Goal: Task Accomplishment & Management: Use online tool/utility

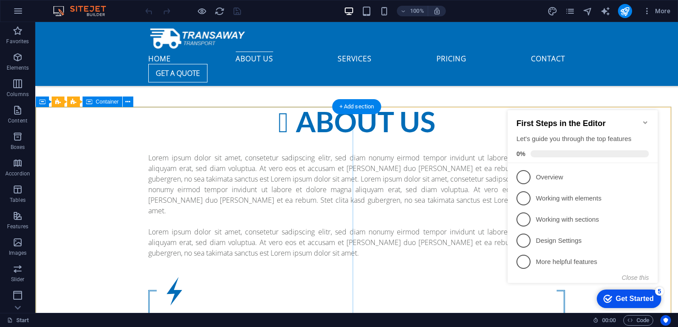
scroll to position [529, 0]
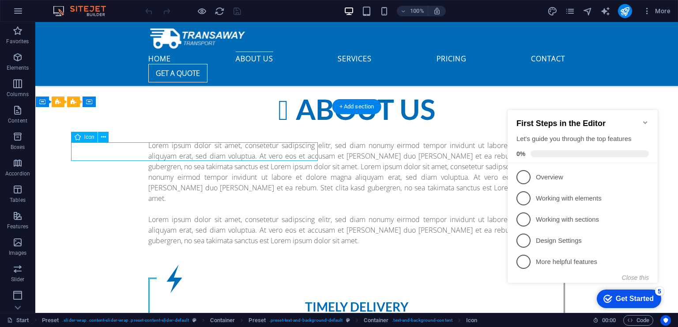
select select "xMidYMid"
select select "px"
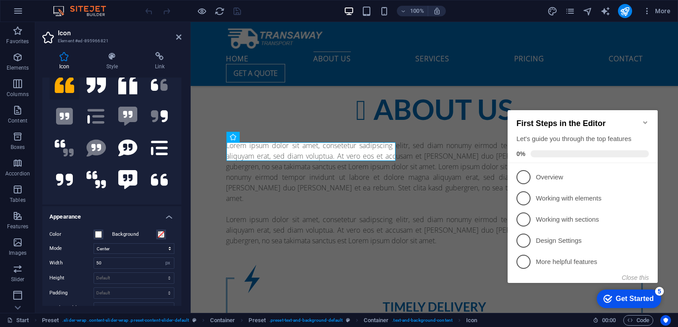
scroll to position [11, 0]
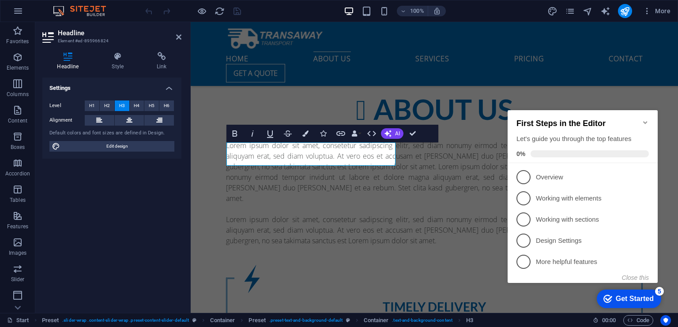
click at [114, 88] on h4 "Settings" at bounding box center [111, 86] width 139 height 16
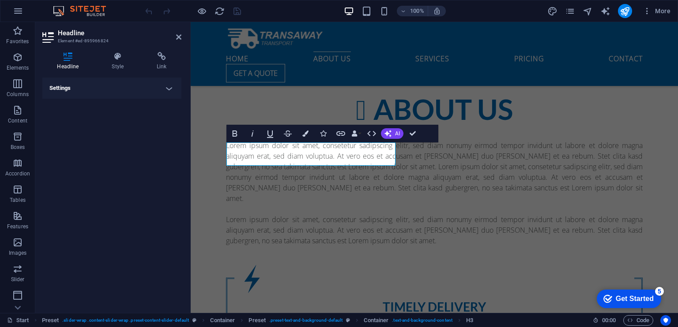
click at [114, 88] on h4 "Settings" at bounding box center [111, 88] width 139 height 21
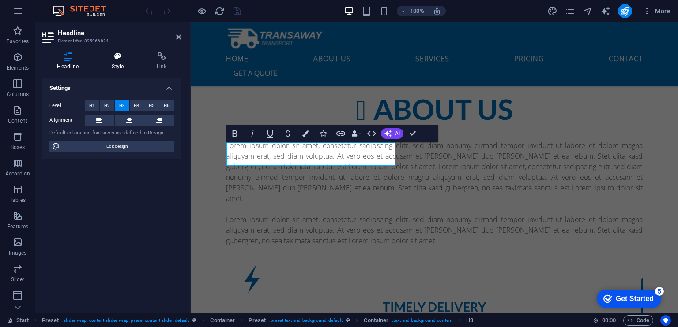
click at [115, 56] on icon at bounding box center [117, 56] width 41 height 9
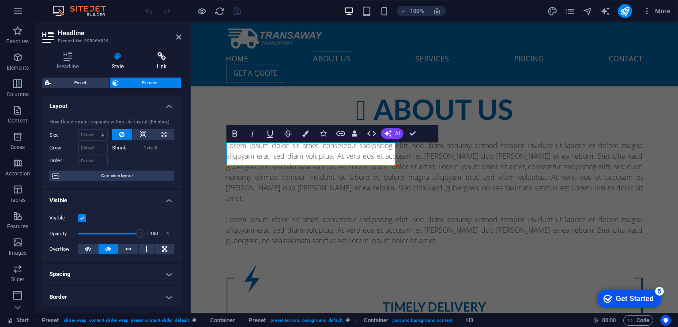
click at [154, 54] on icon at bounding box center [161, 56] width 39 height 9
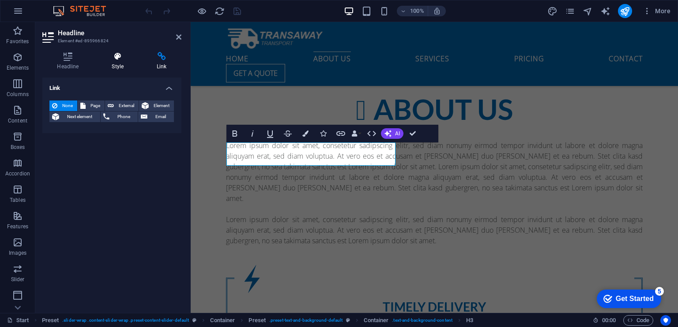
click at [120, 54] on icon at bounding box center [117, 56] width 41 height 9
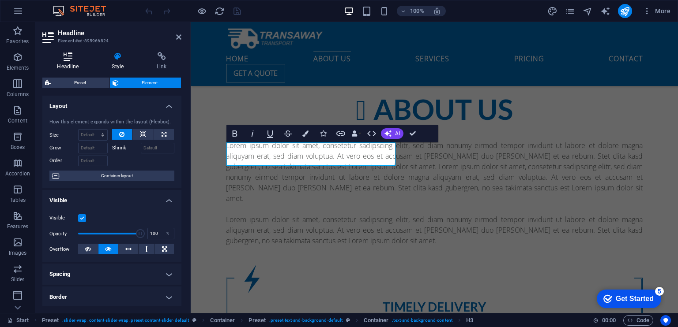
click at [72, 61] on icon at bounding box center [67, 56] width 51 height 9
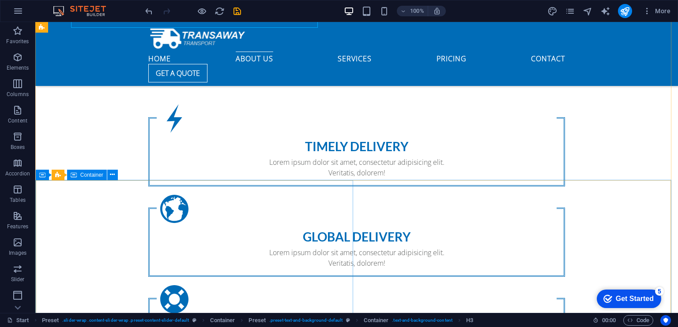
scroll to position [706, 0]
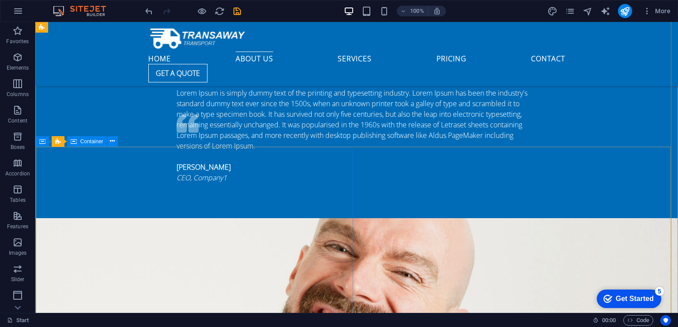
scroll to position [1016, 0]
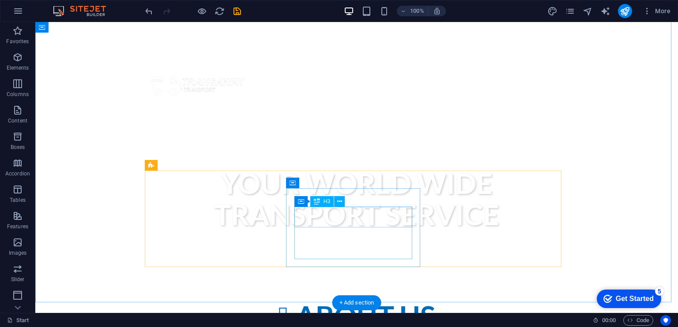
scroll to position [399, 0]
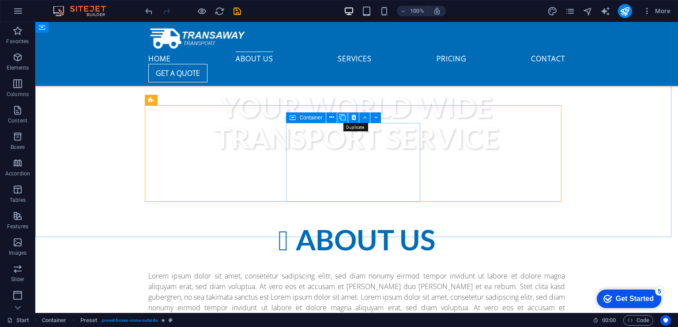
click at [341, 119] on icon at bounding box center [342, 117] width 6 height 9
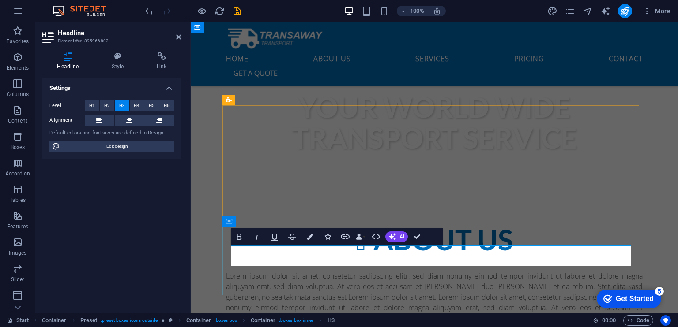
drag, startPoint x: 447, startPoint y: 255, endPoint x: 436, endPoint y: 253, distance: 11.2
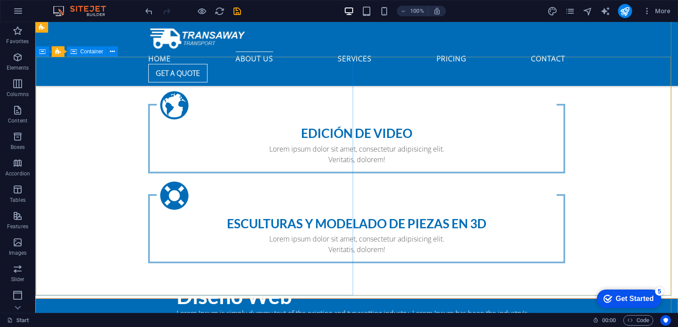
scroll to position [796, 0]
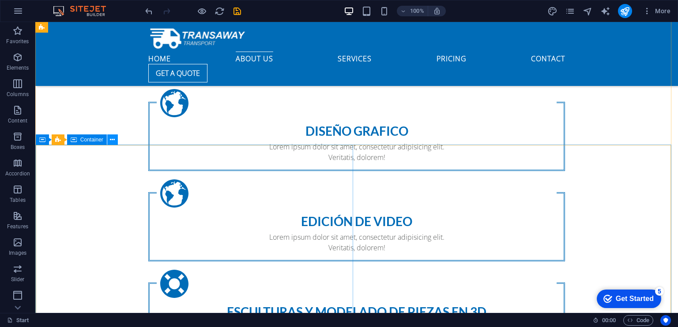
click at [112, 142] on icon at bounding box center [112, 139] width 5 height 9
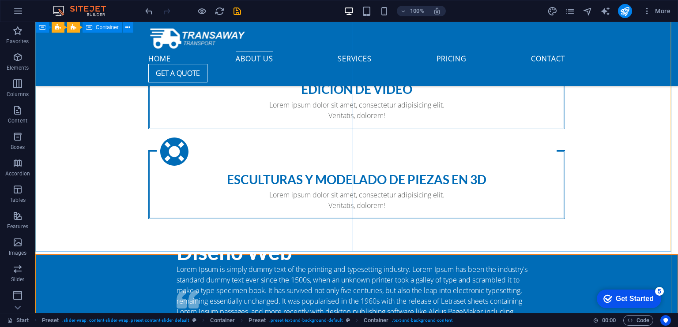
scroll to position [1105, 0]
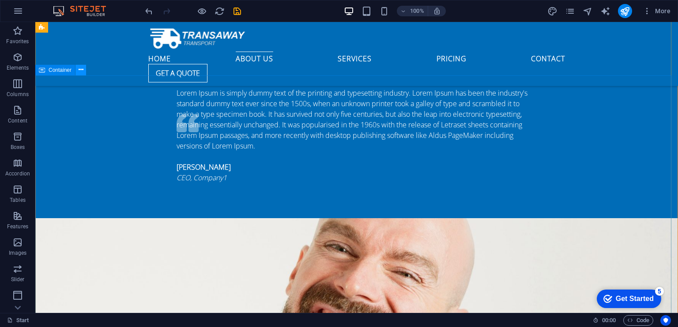
click at [82, 72] on icon at bounding box center [81, 69] width 5 height 9
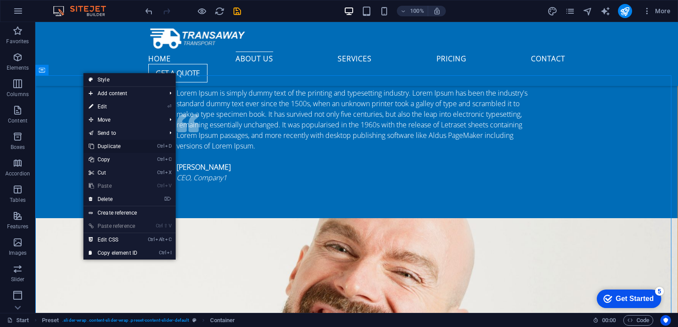
click at [136, 143] on link "Ctrl D Duplicate" at bounding box center [112, 146] width 59 height 13
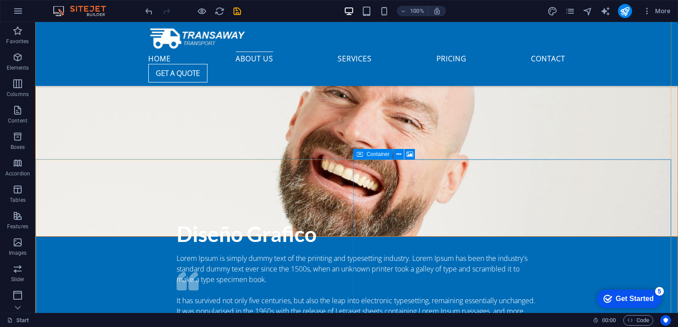
scroll to position [1479, 0]
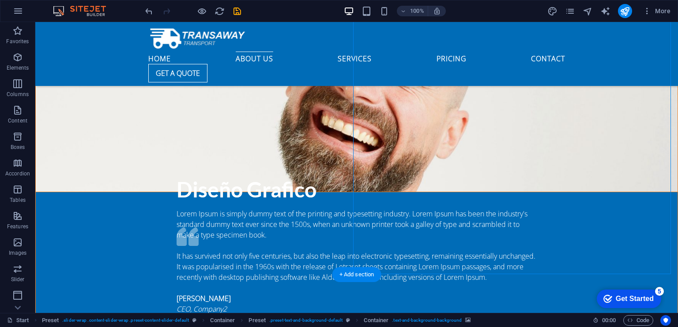
scroll to position [1346, 0]
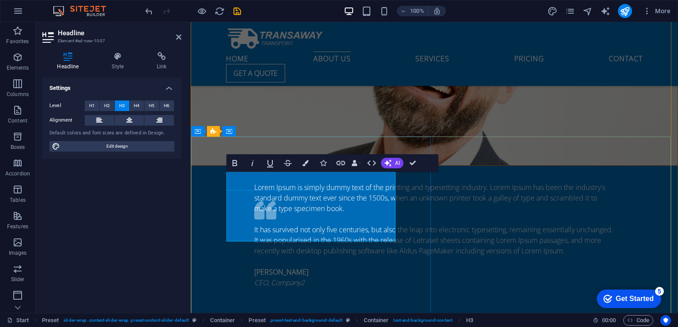
select select "xMidYMid"
select select "px"
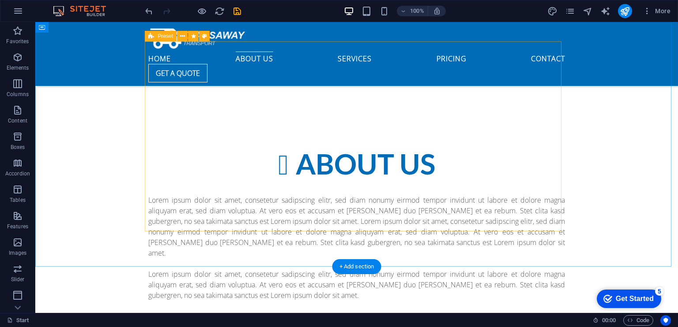
scroll to position [487, 0]
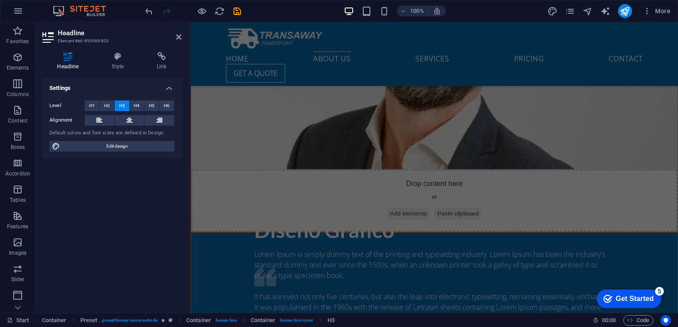
scroll to position [1458, 0]
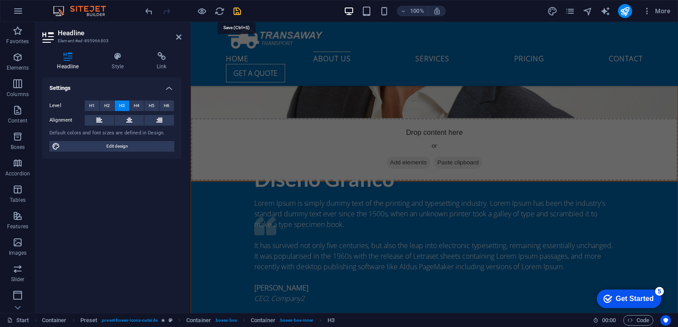
click at [239, 9] on icon "save" at bounding box center [237, 11] width 10 height 10
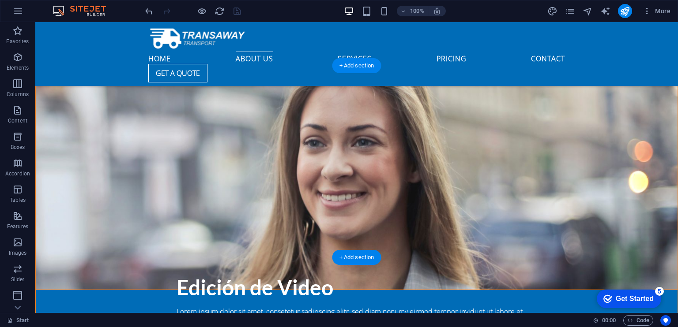
scroll to position [1678, 0]
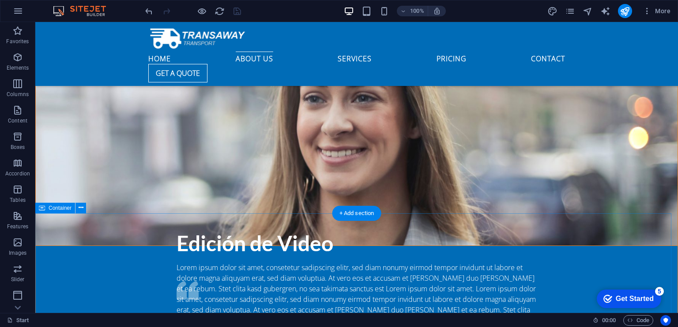
scroll to position [1722, 0]
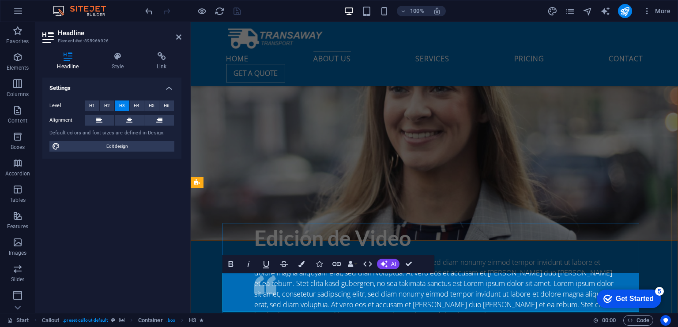
scroll to position [2022, 0]
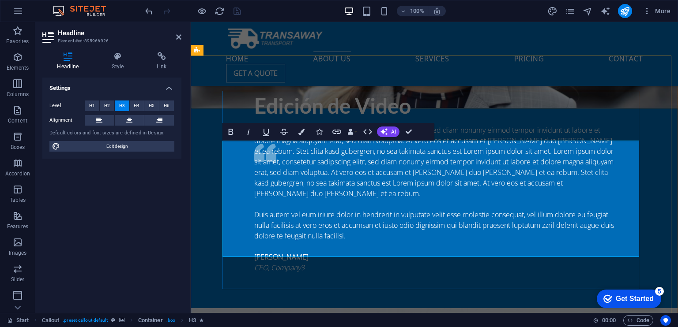
drag, startPoint x: 531, startPoint y: 225, endPoint x: 255, endPoint y: 158, distance: 284.0
click at [111, 69] on h4 "Style" at bounding box center [119, 61] width 45 height 19
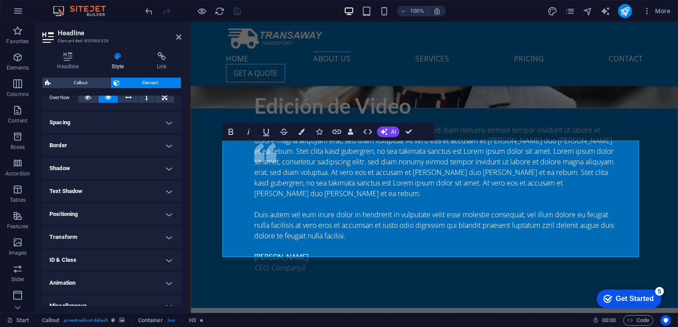
scroll to position [162, 0]
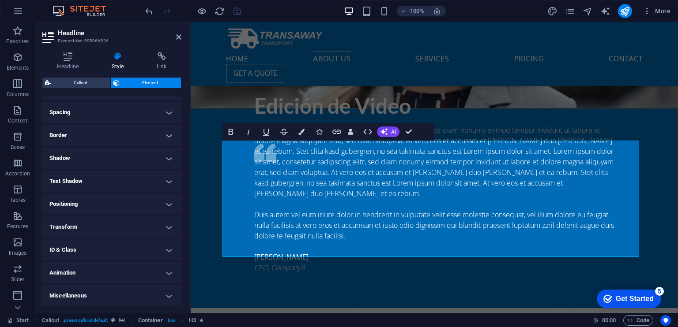
click at [167, 224] on h4 "Transform" at bounding box center [111, 227] width 139 height 21
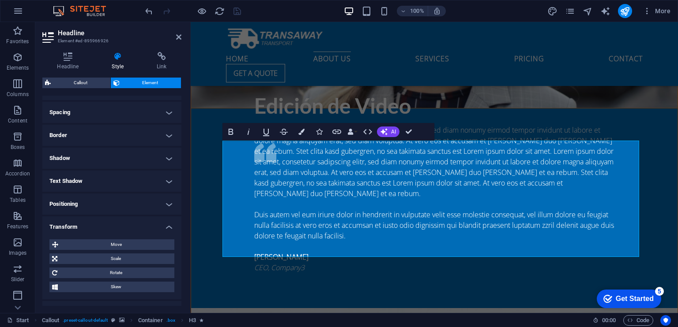
click at [113, 252] on div "Move X offset 0 px rem % em vh vw Y offset 0 px rem % em vh vw Scale Zoom 100 %…" at bounding box center [111, 266] width 125 height 53
click at [114, 256] on span "Scale" at bounding box center [116, 259] width 112 height 11
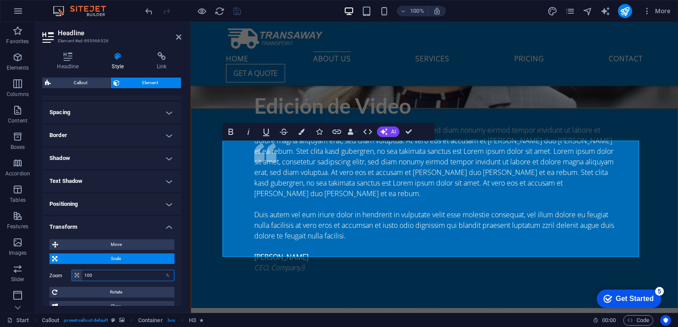
click at [94, 275] on input "100" at bounding box center [128, 275] width 92 height 11
type input "70"
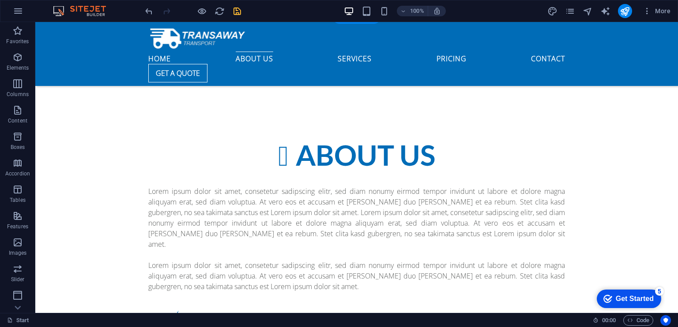
scroll to position [409, 0]
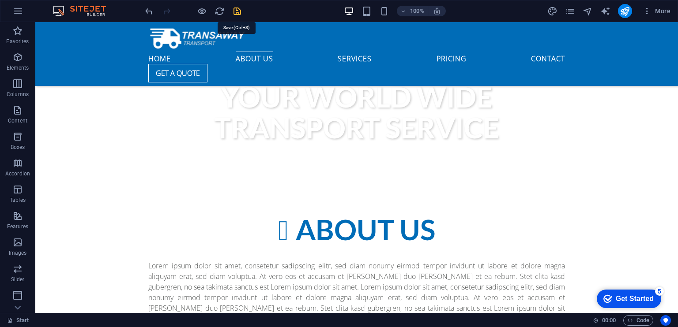
click at [235, 11] on icon "save" at bounding box center [237, 11] width 10 height 10
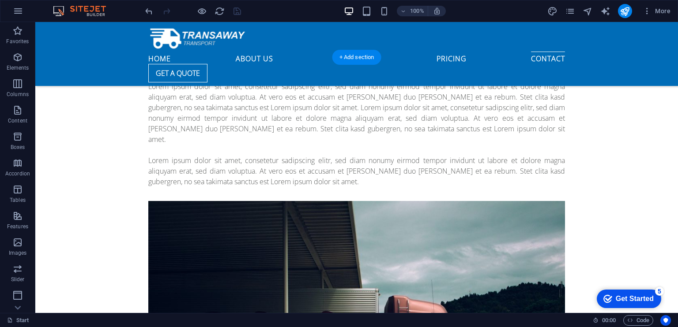
scroll to position [4101, 0]
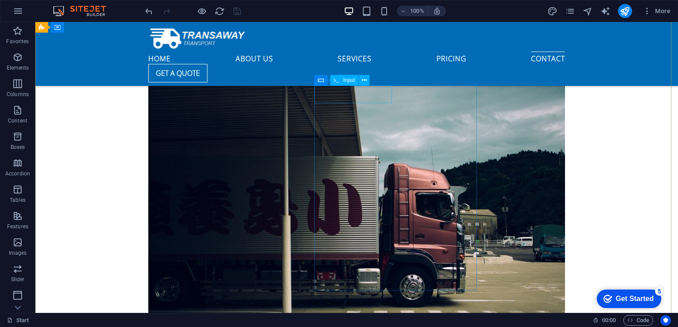
click div
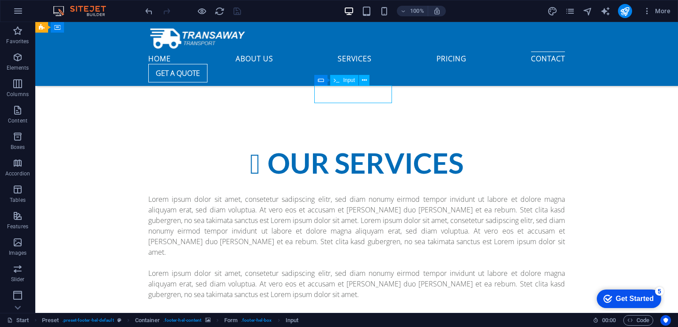
scroll to position [4273, 0]
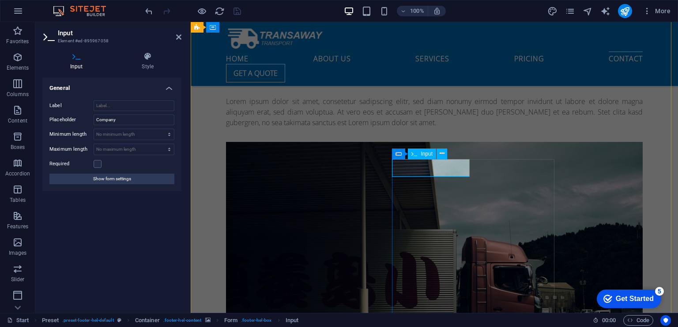
click input "text"
drag, startPoint x: 132, startPoint y: 118, endPoint x: 86, endPoint y: 119, distance: 46.3
click at [86, 119] on div "Placeholder Company" at bounding box center [111, 120] width 125 height 11
type input "Empresa"
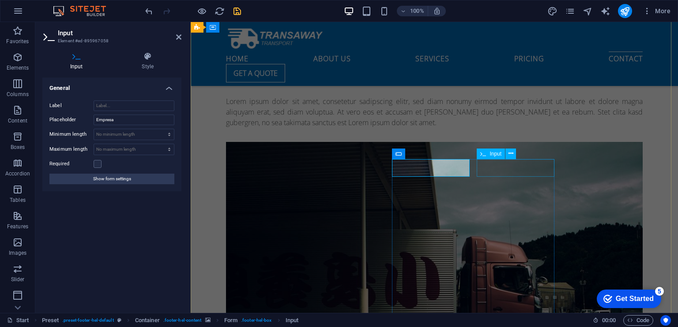
click div
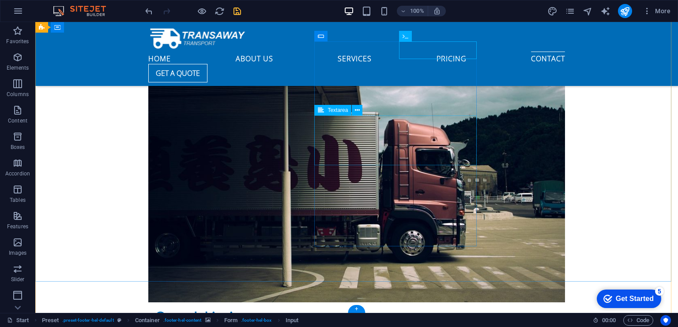
scroll to position [4013, 0]
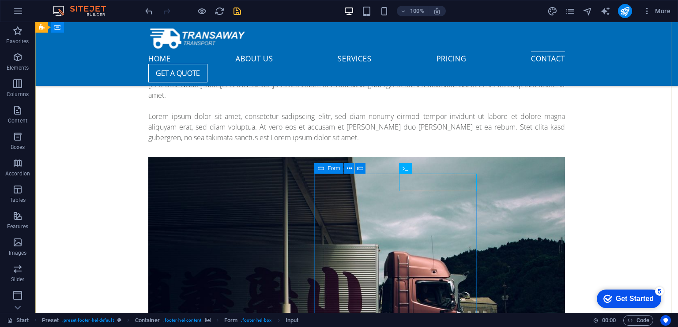
click div "Select a service Basic Premium Pro I have read and understand the privacy polic…"
click div
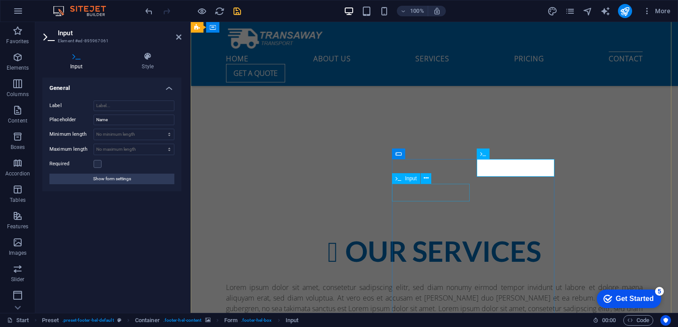
scroll to position [4273, 0]
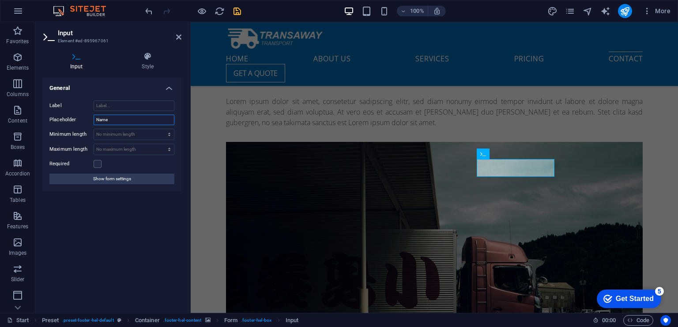
drag, startPoint x: 117, startPoint y: 122, endPoint x: 80, endPoint y: 120, distance: 36.7
click at [80, 120] on div "Placeholder Name" at bounding box center [111, 120] width 125 height 11
type input "Nombre"
click div
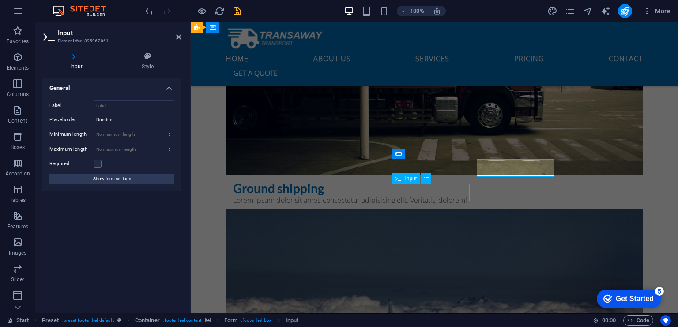
scroll to position [4145, 0]
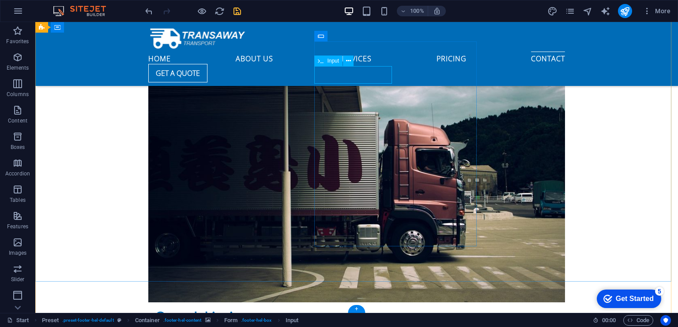
click div
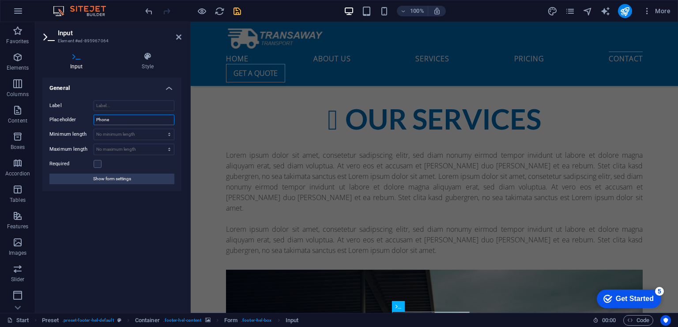
drag, startPoint x: 110, startPoint y: 120, endPoint x: 68, endPoint y: 109, distance: 43.1
click at [68, 109] on div "Label Placeholder Phone Minimum length No minimum length chars Maximum length N…" at bounding box center [111, 143] width 139 height 98
type input "Telefono"
click at [73, 56] on icon at bounding box center [76, 56] width 68 height 9
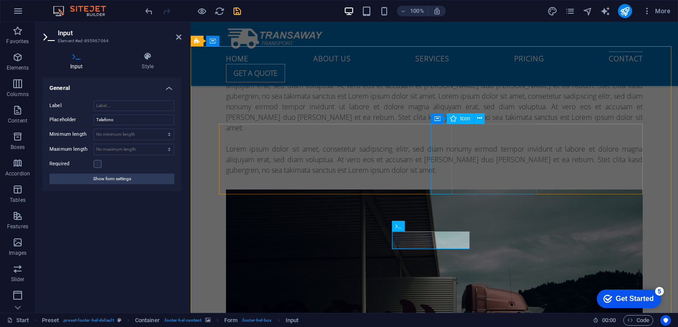
scroll to position [4277, 0]
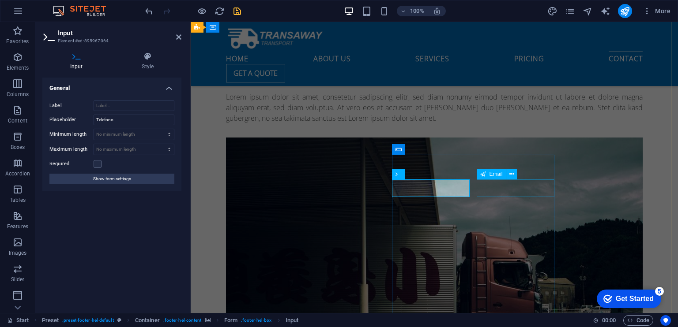
click div
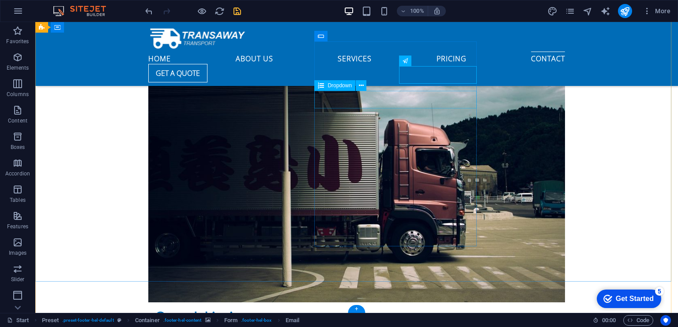
click div "Select a service Basic Premium Pro"
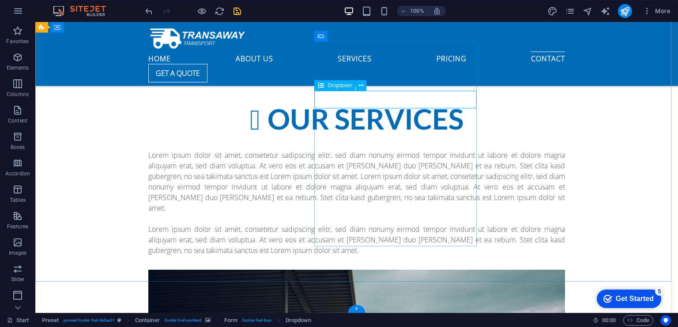
scroll to position [4322, 0]
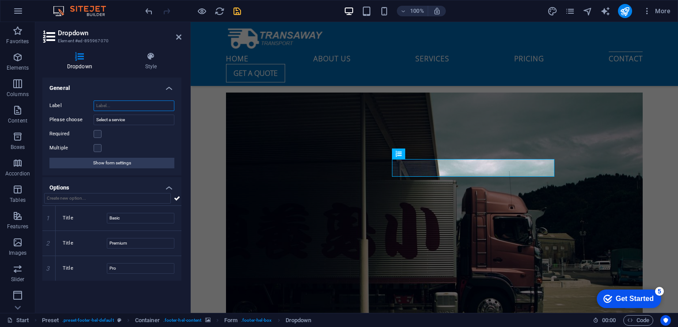
click at [128, 109] on input "Label" at bounding box center [134, 106] width 81 height 11
drag, startPoint x: 133, startPoint y: 118, endPoint x: 90, endPoint y: 118, distance: 42.3
click at [90, 118] on div "Please choose Select a service" at bounding box center [111, 120] width 125 height 11
type input "Elija un Servicio"
click at [99, 147] on label at bounding box center [98, 148] width 8 height 8
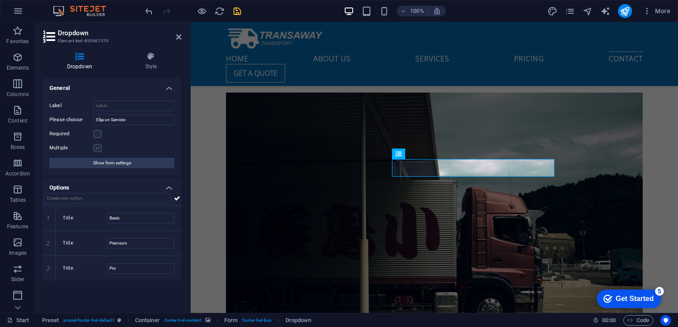
click at [0, 0] on input "Multiple" at bounding box center [0, 0] width 0 height 0
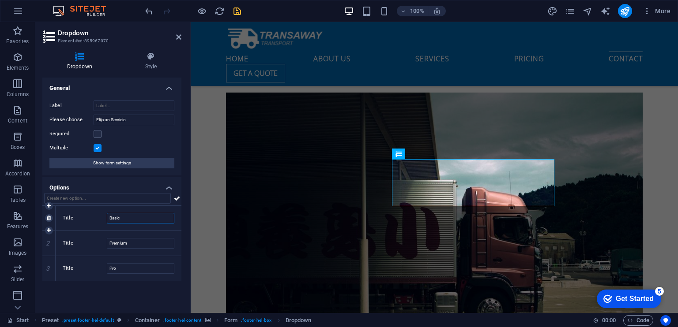
drag, startPoint x: 127, startPoint y: 220, endPoint x: 105, endPoint y: 218, distance: 21.7
click at [105, 218] on div "Title Basic" at bounding box center [119, 218] width 112 height 11
type input "D"
type input "Web"
drag, startPoint x: 136, startPoint y: 243, endPoint x: 98, endPoint y: 238, distance: 38.7
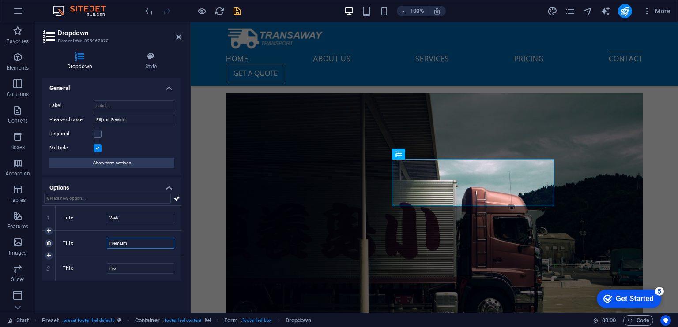
click at [98, 238] on div "Title Premium" at bounding box center [119, 243] width 112 height 11
type input "Grafico"
drag, startPoint x: 118, startPoint y: 266, endPoint x: 94, endPoint y: 272, distance: 24.9
click at [94, 272] on div "Title Pro" at bounding box center [119, 268] width 112 height 11
click at [50, 277] on link at bounding box center [49, 281] width 8 height 8
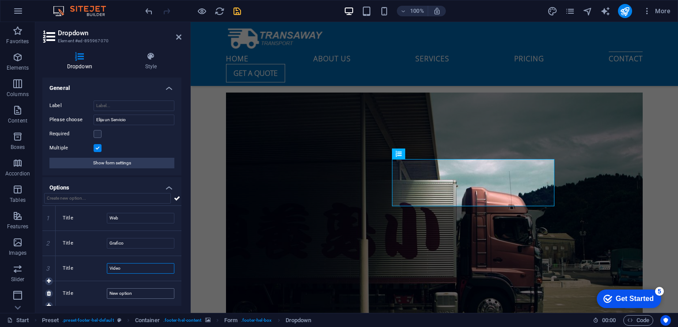
type input "Video"
drag, startPoint x: 146, startPoint y: 296, endPoint x: 105, endPoint y: 289, distance: 41.6
click at [105, 289] on div "Title New option" at bounding box center [119, 294] width 112 height 11
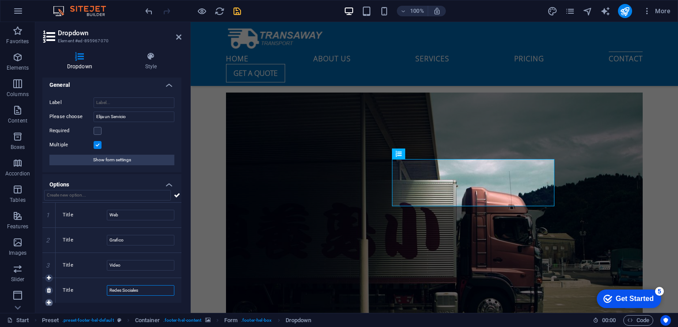
click at [49, 301] on icon at bounding box center [49, 302] width 4 height 5
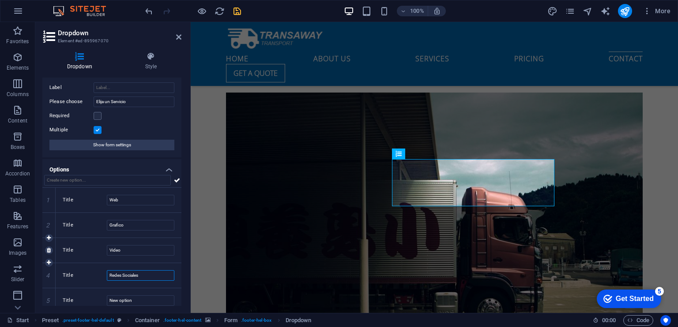
scroll to position [24, 0]
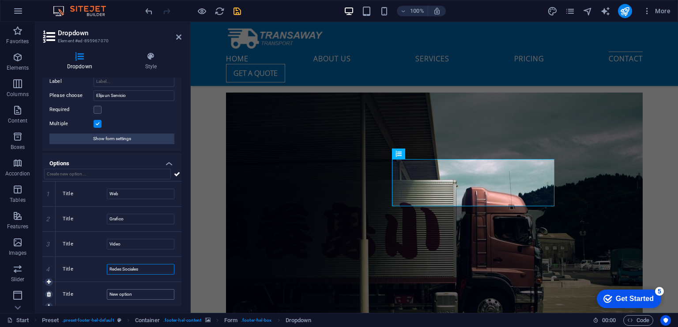
type input "Redes Sociales"
drag, startPoint x: 136, startPoint y: 296, endPoint x: 102, endPoint y: 290, distance: 33.9
click at [102, 290] on div "Title New option" at bounding box center [119, 294] width 112 height 11
type input "#"
click at [109, 292] on input "3D" at bounding box center [140, 294] width 67 height 11
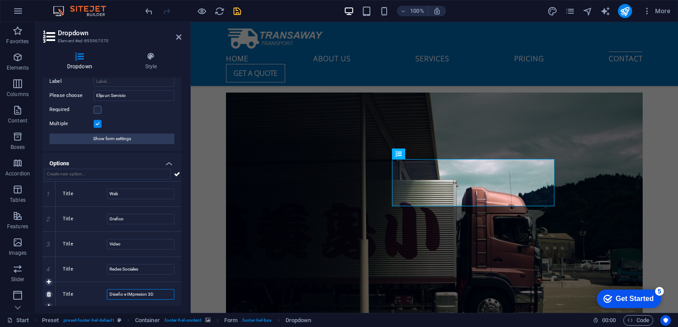
click at [133, 291] on input "Diseño e IMpresion 3D" at bounding box center [140, 294] width 67 height 11
type input "Diseño e Impresión 3D"
click at [236, 10] on icon "save" at bounding box center [237, 11] width 10 height 10
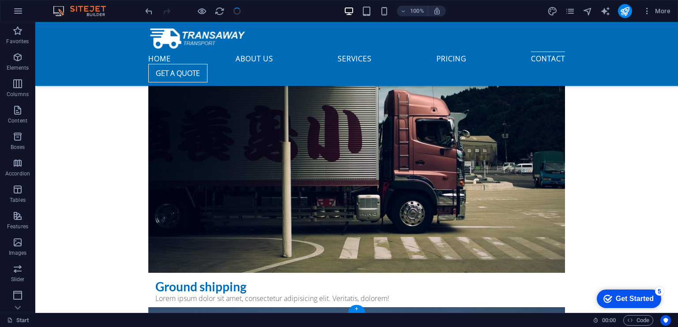
scroll to position [4042, 0]
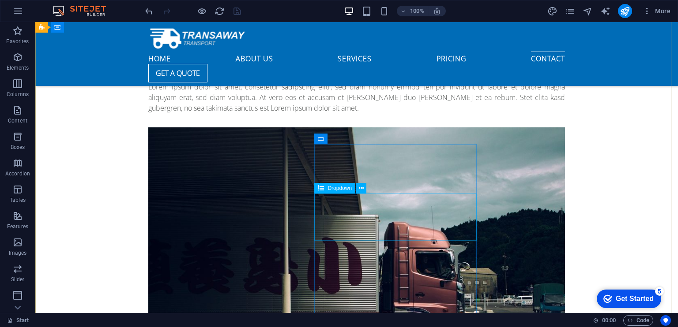
click div "Elija un Servicio Web Grafico Video Redes Sociales Diseño e Impresión 3D"
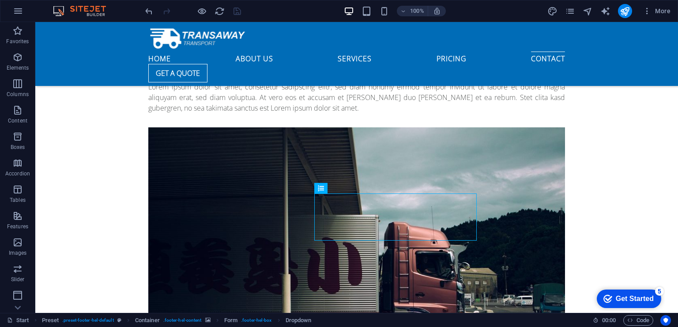
drag, startPoint x: 475, startPoint y: 212, endPoint x: 474, endPoint y: 247, distance: 35.7
click div "Elija un Servicio Web Grafico Video Redes Sociales Diseño e Impresión 3D I have…"
drag, startPoint x: 472, startPoint y: 212, endPoint x: 475, endPoint y: 239, distance: 27.4
click div "Elija un Servicio Web Grafico Video Redes Sociales Diseño e Impresión 3D"
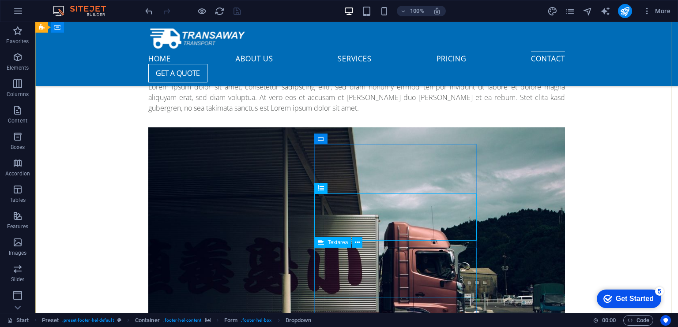
click div
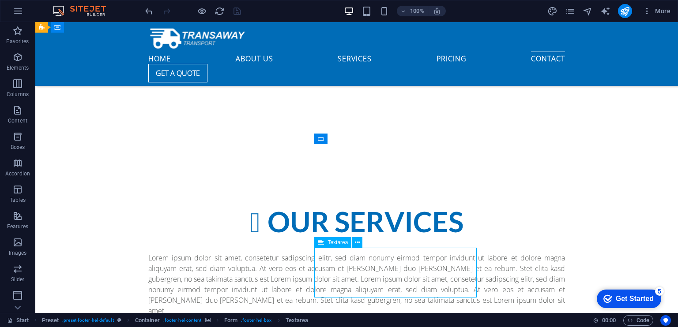
scroll to position [4393, 0]
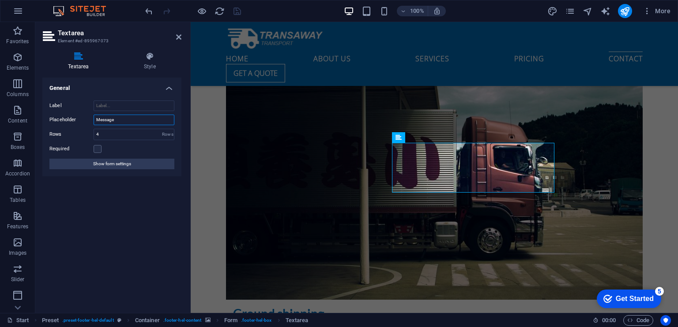
drag, startPoint x: 124, startPoint y: 118, endPoint x: 78, endPoint y: 112, distance: 45.9
click at [78, 112] on div "Label Placeholder Message Rows 4 Rows Required Show form settings" at bounding box center [111, 135] width 139 height 83
type input "Mensaje"
click at [236, 7] on icon "save" at bounding box center [237, 11] width 10 height 10
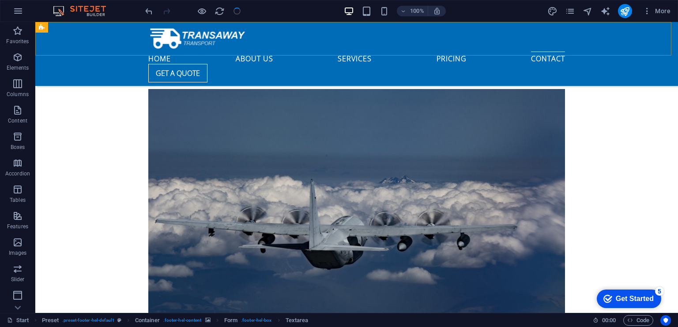
scroll to position [4175, 0]
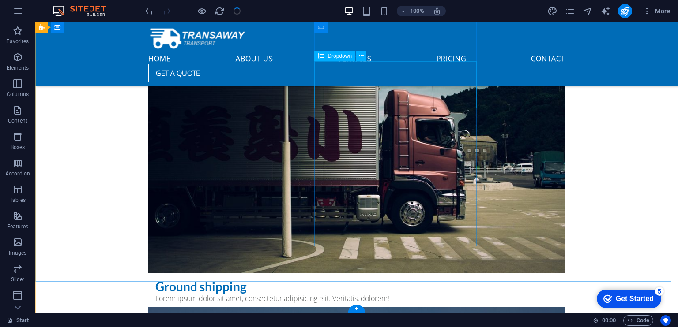
click div "Elija un Servicio Web Grafico Video Redes Sociales Diseño e Impresión 3D"
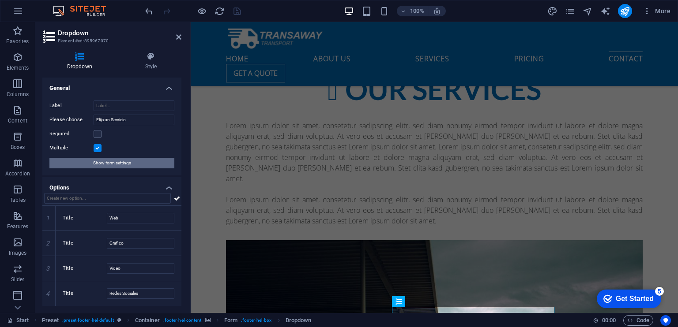
click at [115, 164] on span "Show form settings" at bounding box center [112, 163] width 38 height 11
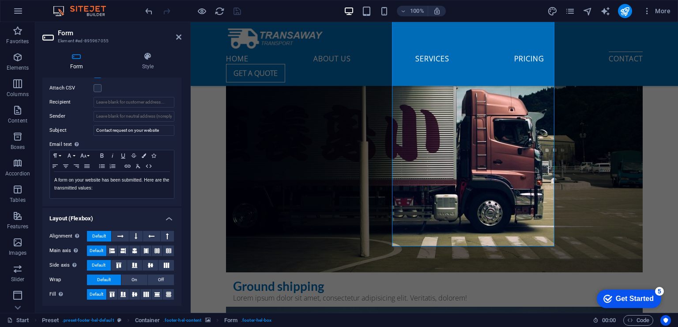
scroll to position [0, 0]
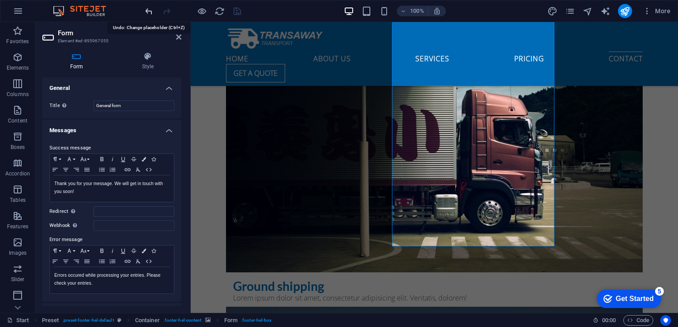
click at [153, 12] on icon "undo" at bounding box center [149, 11] width 10 height 10
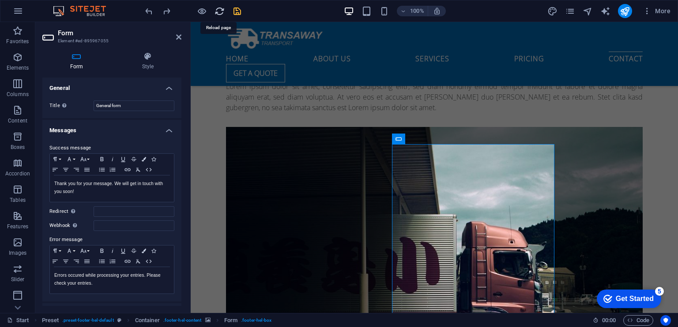
click at [217, 10] on icon "reload" at bounding box center [219, 11] width 10 height 10
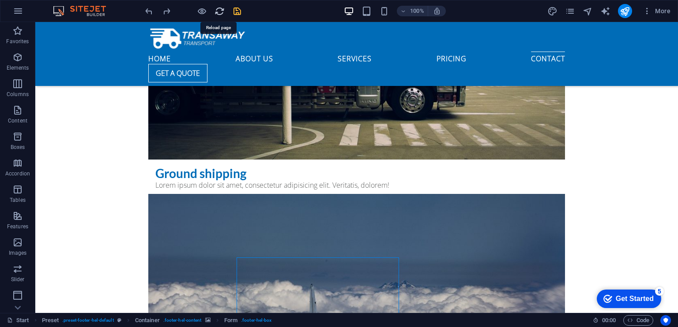
scroll to position [4175, 0]
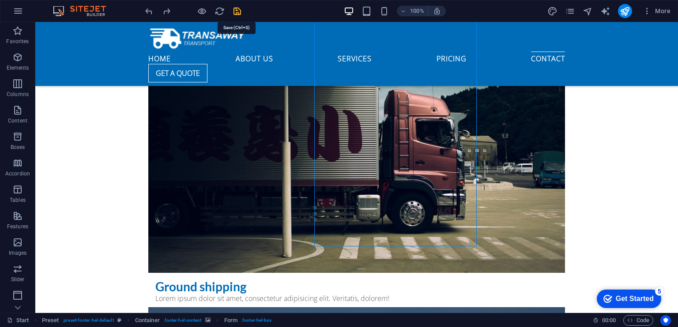
drag, startPoint x: 239, startPoint y: 10, endPoint x: 214, endPoint y: 10, distance: 25.6
click at [239, 10] on icon "save" at bounding box center [237, 11] width 10 height 10
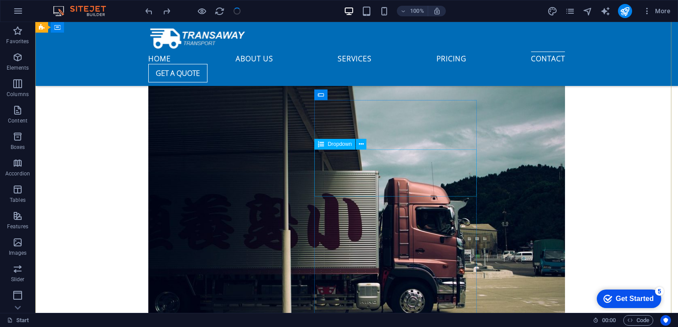
click div "Elija un Servicio Web Grafico Video Redes Sociales Diseño e Impresión 3D"
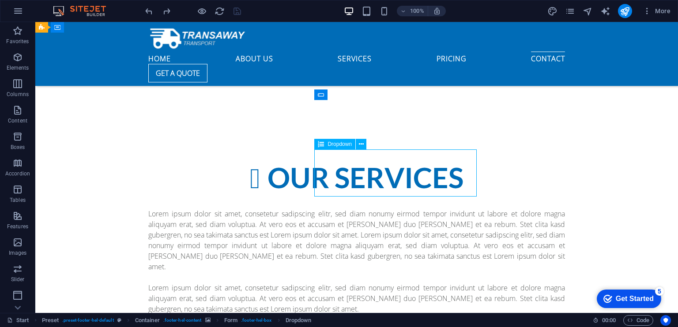
scroll to position [4337, 0]
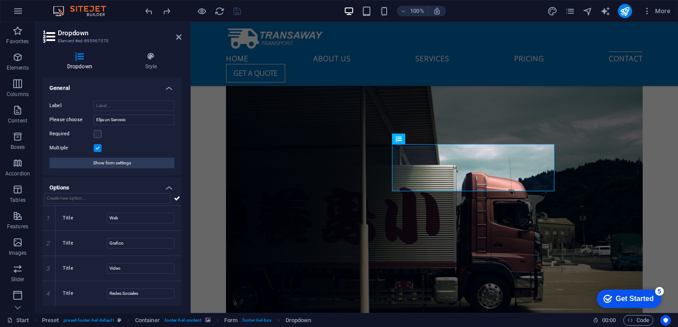
click at [95, 146] on label at bounding box center [98, 148] width 8 height 8
click at [0, 0] on input "Multiple" at bounding box center [0, 0] width 0 height 0
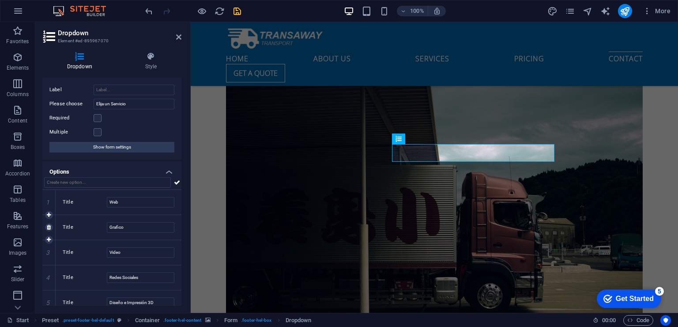
scroll to position [24, 0]
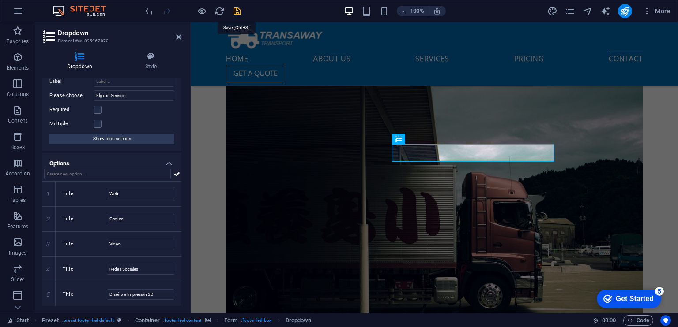
click at [236, 12] on icon "save" at bounding box center [237, 11] width 10 height 10
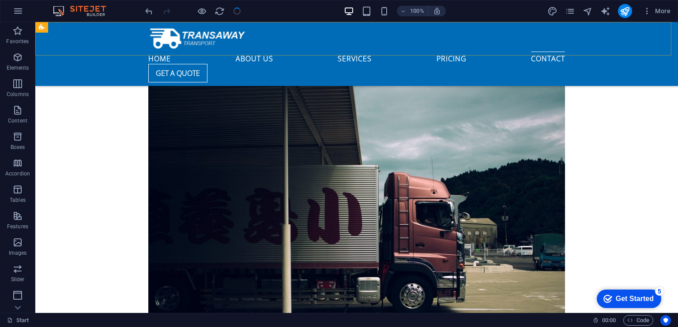
scroll to position [4145, 0]
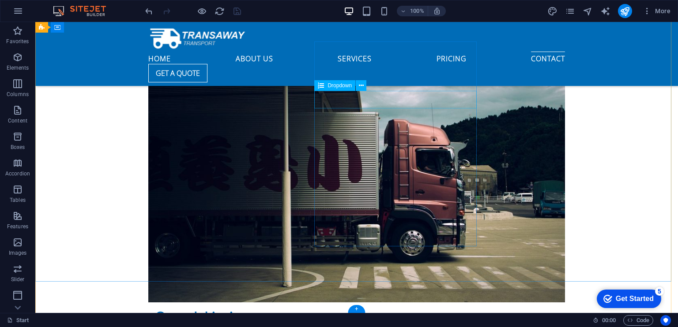
click div "Elija un Servicio Web Grafico Video Redes Sociales Diseño e Impresión 3D"
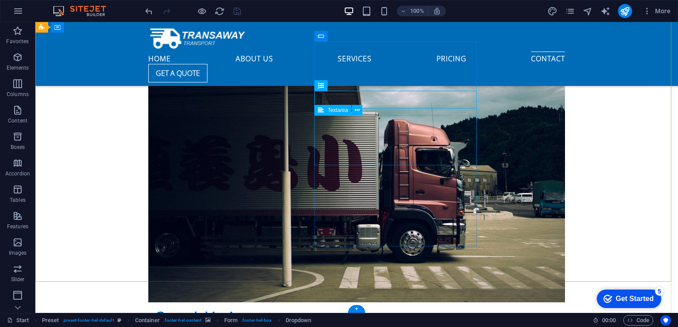
click div
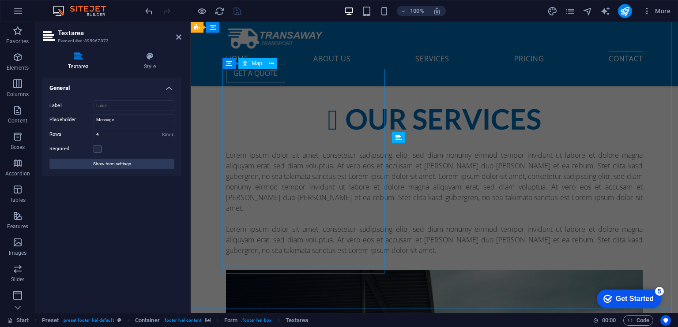
scroll to position [4363, 0]
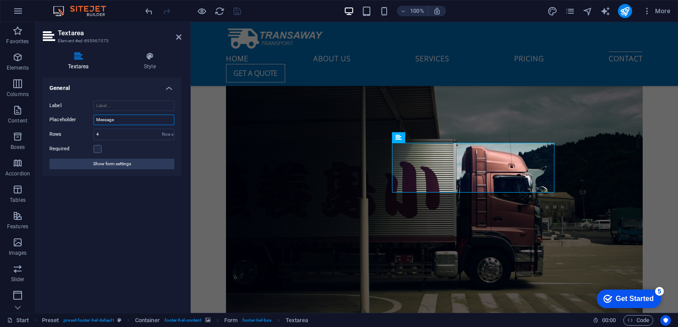
drag, startPoint x: 102, startPoint y: 120, endPoint x: 149, endPoint y: 124, distance: 47.4
click at [149, 124] on input "Message" at bounding box center [134, 120] width 81 height 11
type input "Mensaje"
click at [233, 10] on icon "save" at bounding box center [237, 11] width 10 height 10
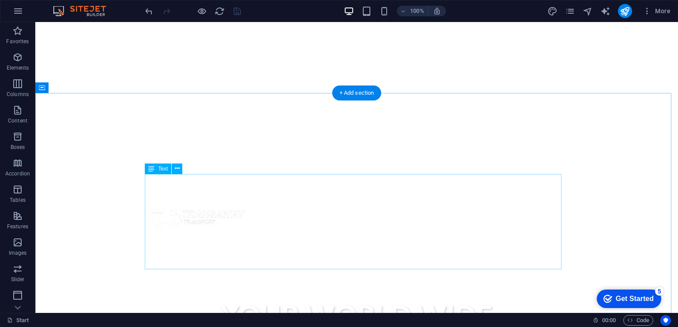
scroll to position [0, 0]
click at [646, 13] on icon "button" at bounding box center [646, 11] width 9 height 9
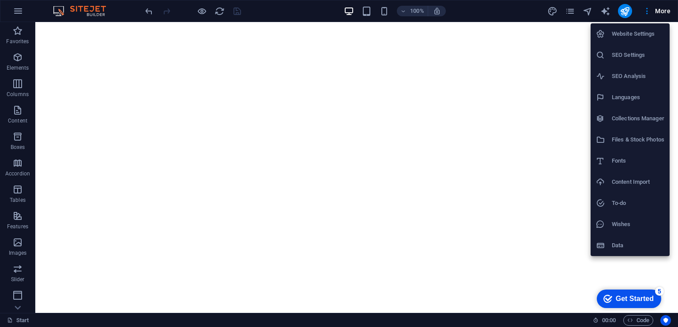
click at [621, 244] on h6 "Data" at bounding box center [637, 245] width 52 height 11
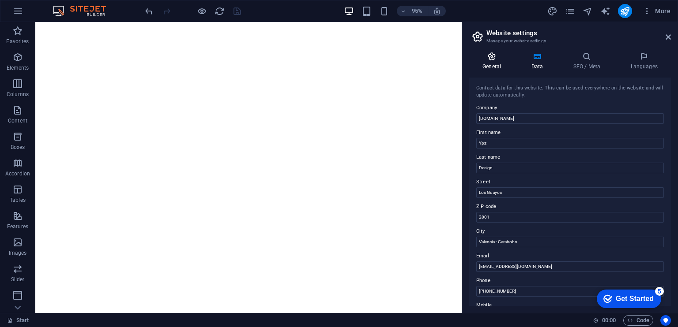
click at [506, 61] on h4 "General" at bounding box center [493, 61] width 49 height 19
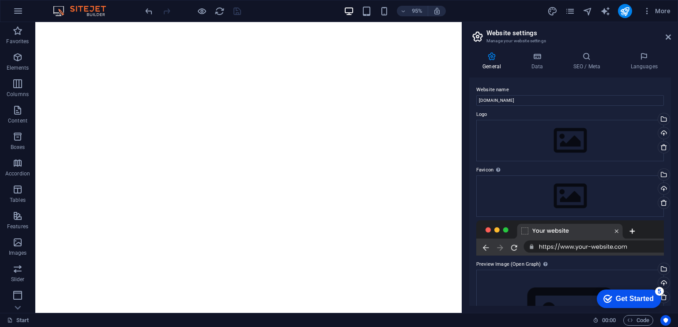
click at [479, 34] on icon at bounding box center [477, 36] width 13 height 12
click at [671, 38] on aside "Website settings Manage your website settings General Data SEO / Meta Languages…" at bounding box center [569, 167] width 216 height 291
click at [668, 37] on icon at bounding box center [667, 37] width 5 height 7
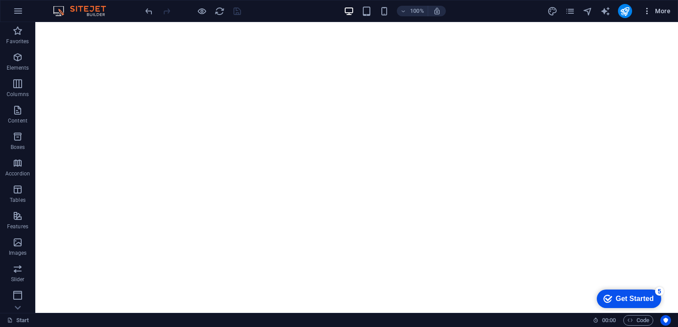
click at [663, 8] on span "More" at bounding box center [656, 11] width 28 height 9
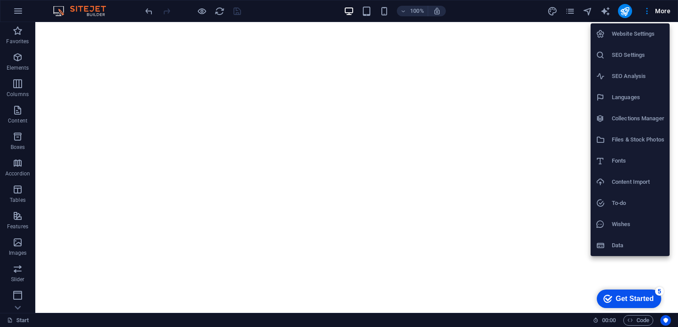
click at [649, 35] on h6 "Website Settings" at bounding box center [637, 34] width 52 height 11
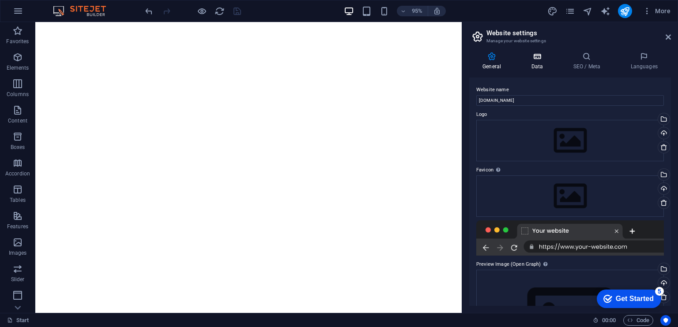
click at [537, 65] on h4 "Data" at bounding box center [538, 61] width 42 height 19
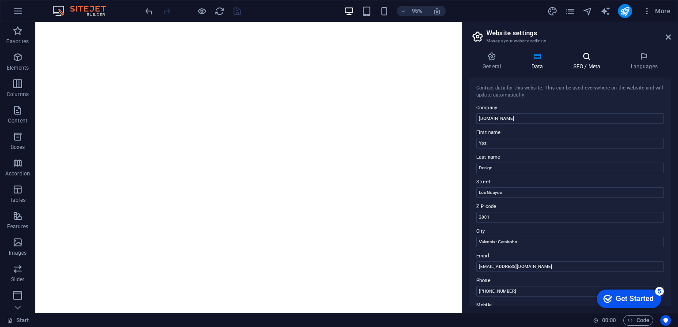
click at [586, 63] on h4 "SEO / Meta" at bounding box center [587, 61] width 57 height 19
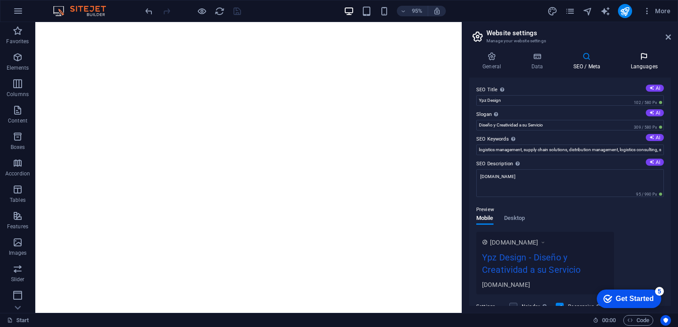
click at [635, 62] on h4 "Languages" at bounding box center [644, 61] width 54 height 19
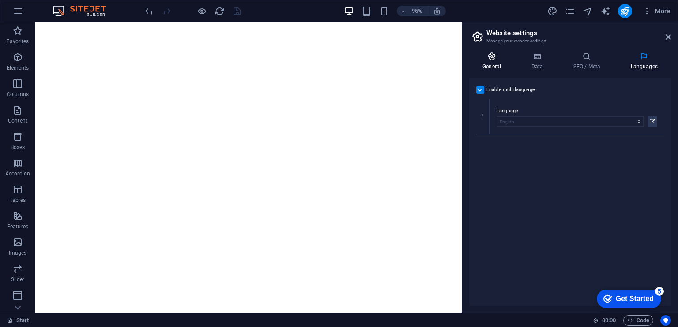
click at [493, 60] on icon at bounding box center [491, 56] width 45 height 9
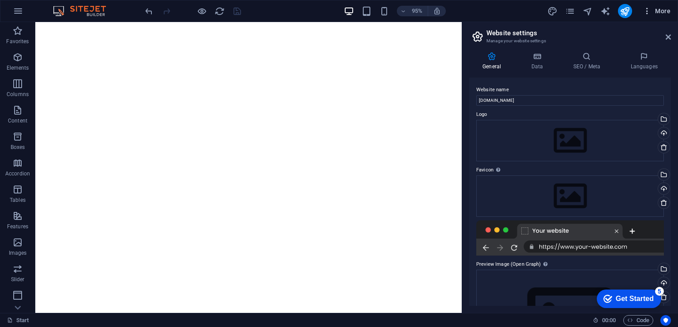
click at [646, 9] on icon "button" at bounding box center [646, 11] width 9 height 9
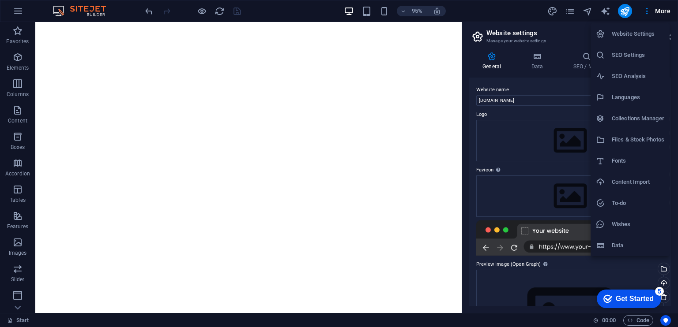
click at [627, 201] on h6 "To-do" at bounding box center [637, 203] width 52 height 11
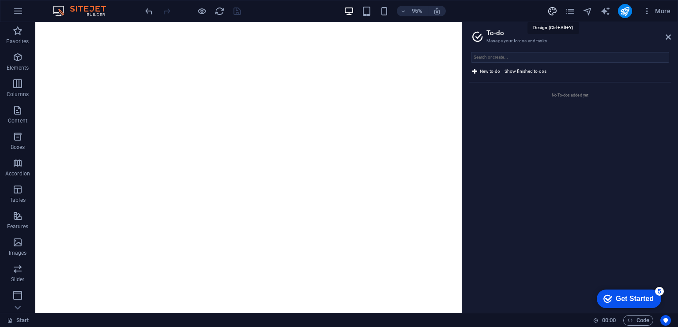
click at [551, 8] on icon "design" at bounding box center [552, 11] width 10 height 10
select select "px"
select select "400"
select select "px"
select select "rem"
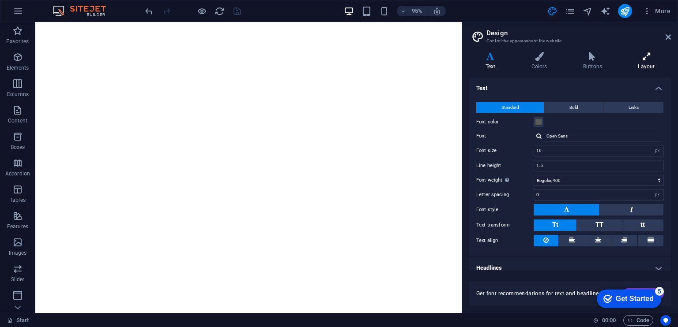
click at [656, 58] on icon at bounding box center [646, 56] width 49 height 9
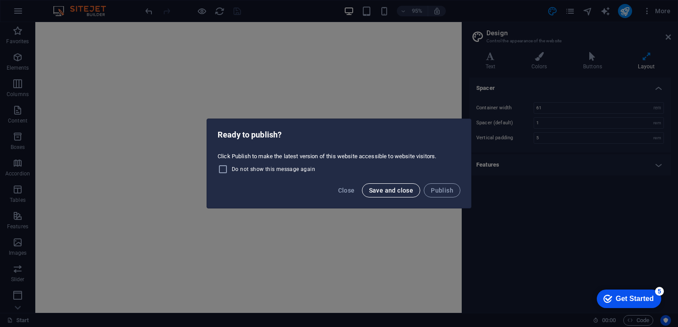
click at [394, 192] on span "Save and close" at bounding box center [391, 190] width 45 height 7
